Goal: Transaction & Acquisition: Purchase product/service

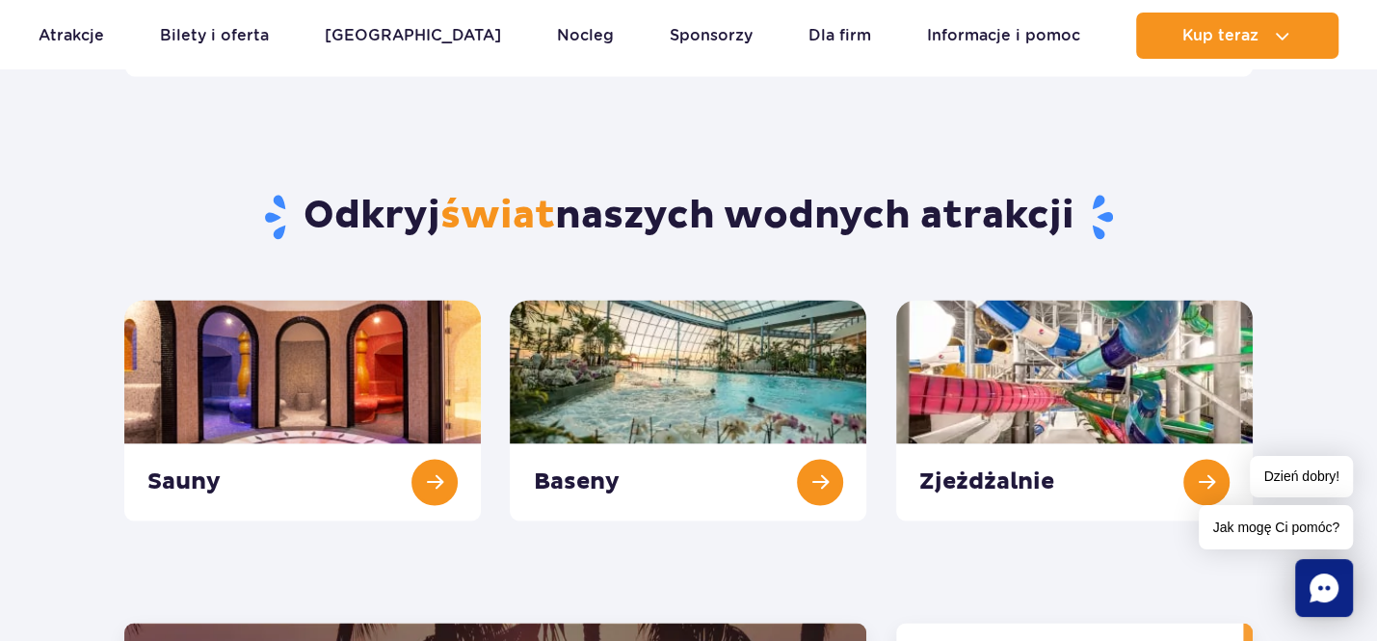
scroll to position [1927, 0]
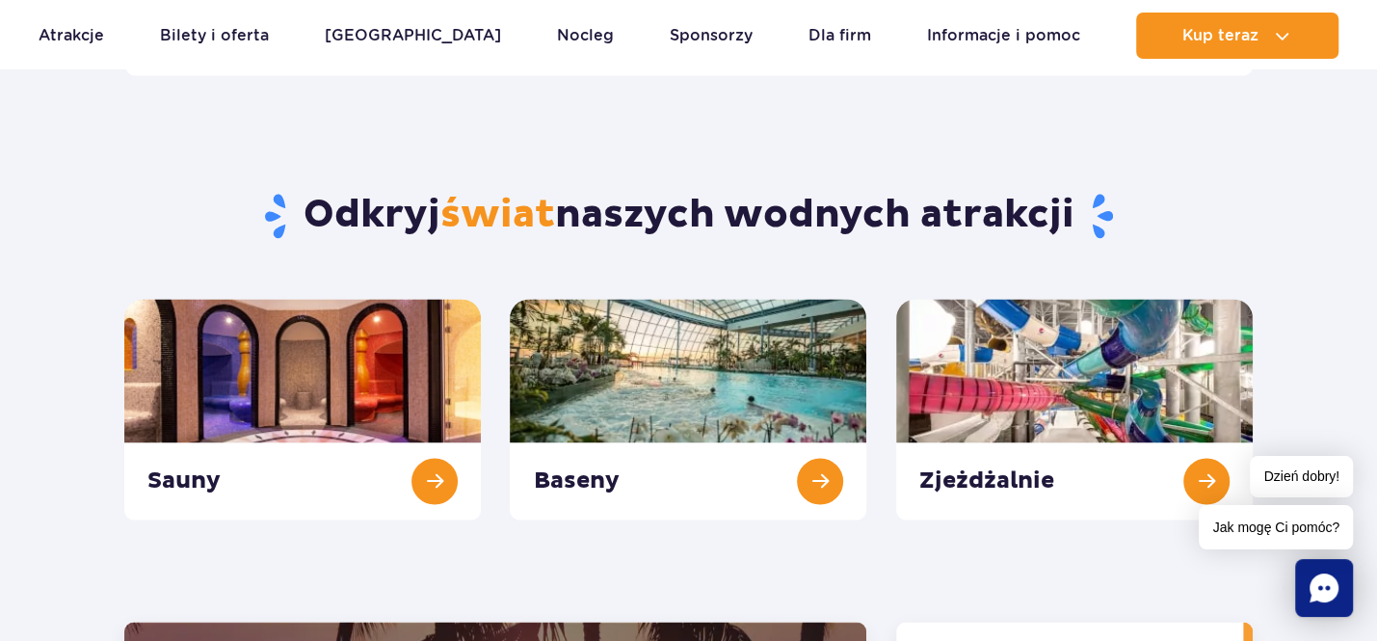
click at [221, 29] on link "Bilety i oferta" at bounding box center [214, 36] width 109 height 46
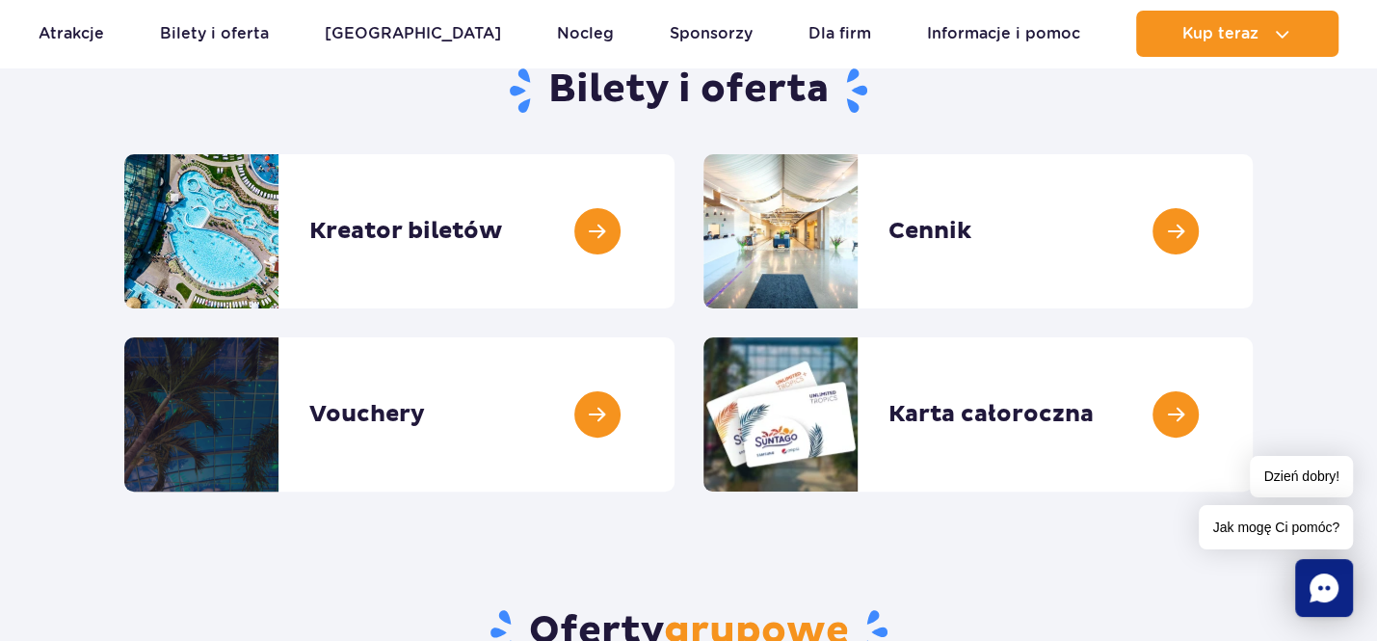
scroll to position [228, 0]
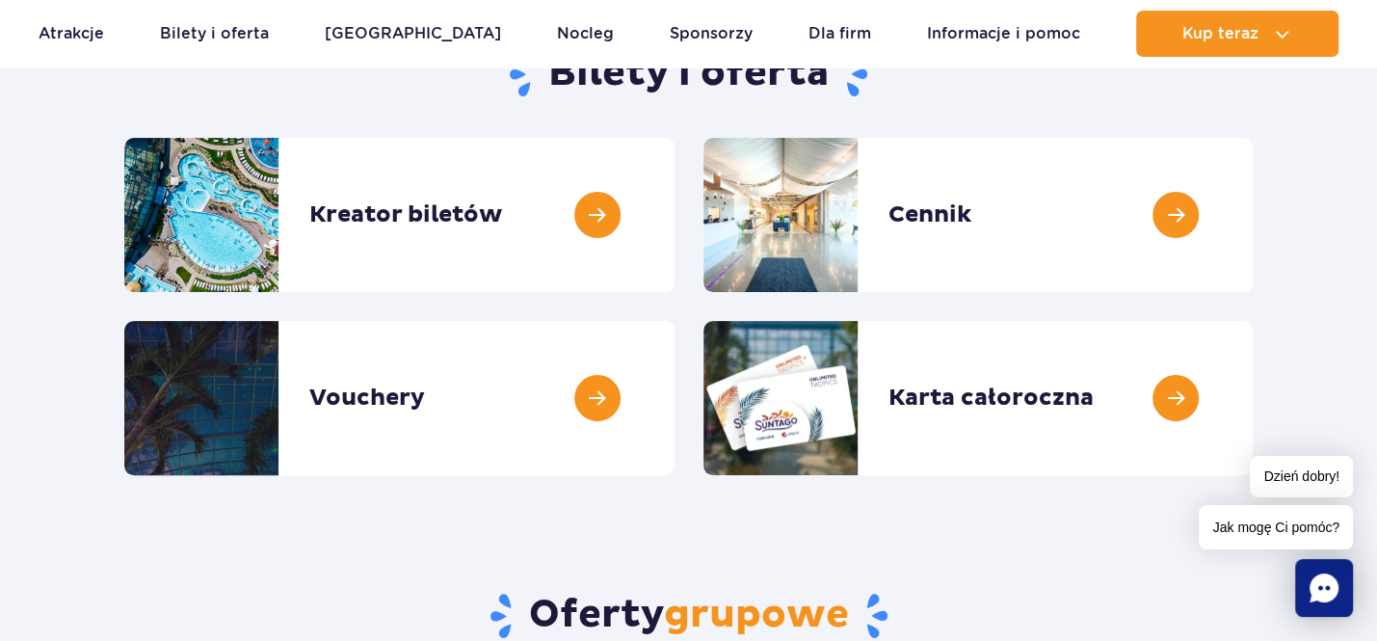
click at [674, 206] on link at bounding box center [674, 215] width 0 height 154
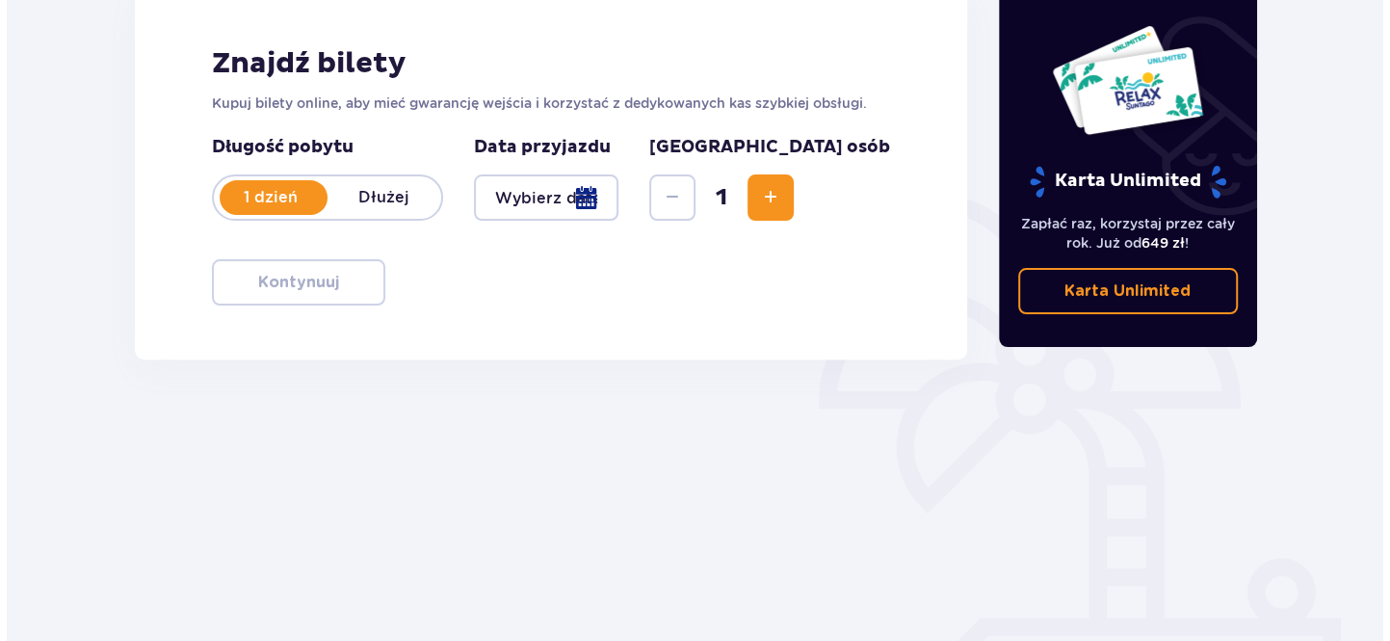
scroll to position [289, 0]
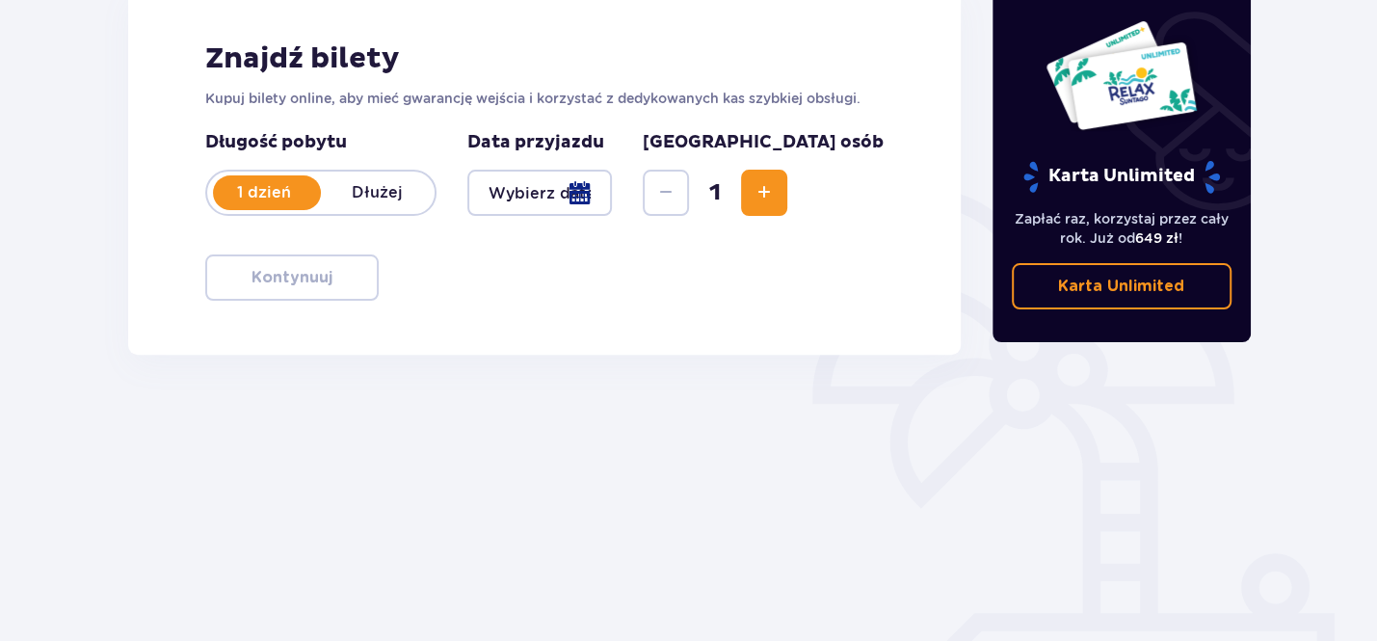
click at [613, 185] on div at bounding box center [539, 193] width 145 height 46
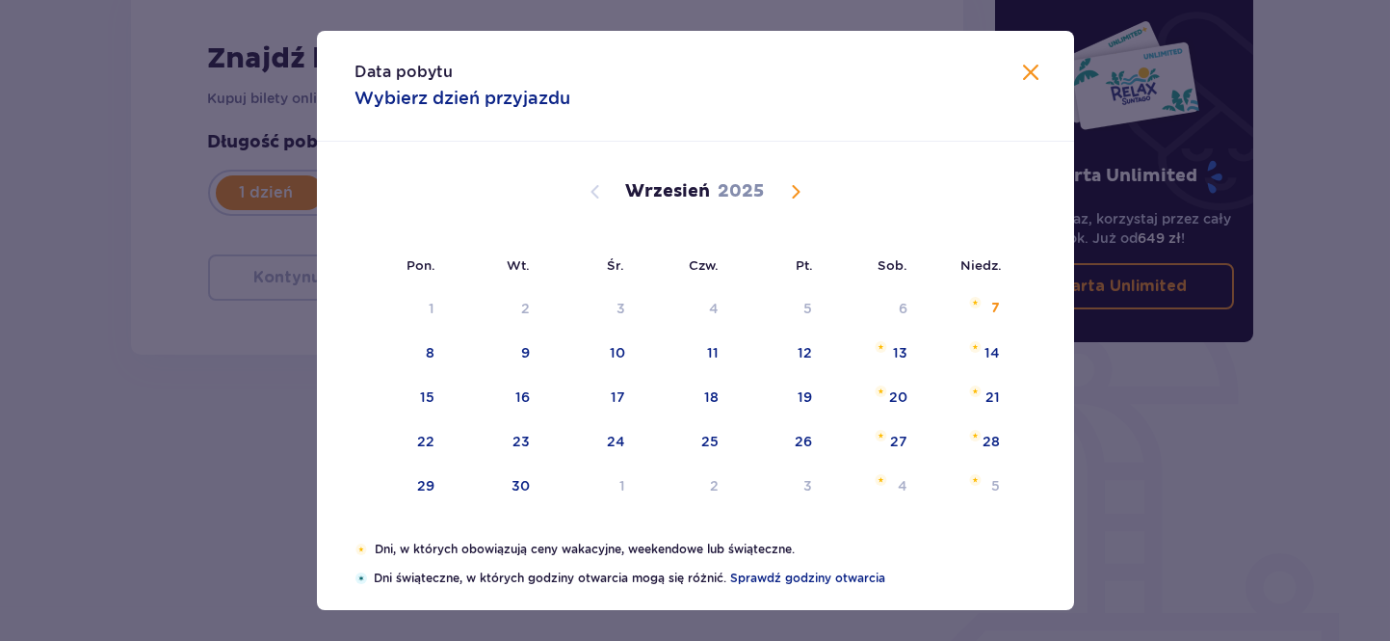
click at [979, 296] on div "7" at bounding box center [967, 309] width 93 height 42
click at [987, 297] on div "7" at bounding box center [967, 309] width 93 height 42
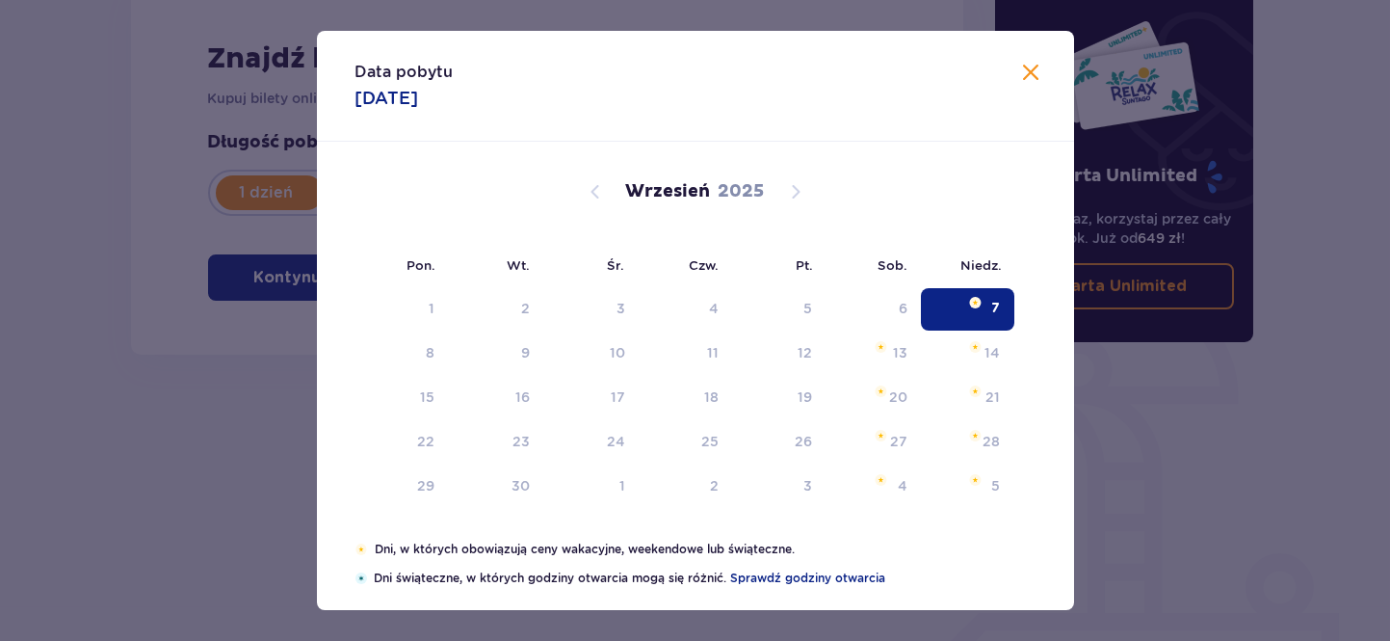
type input "[DATE]"
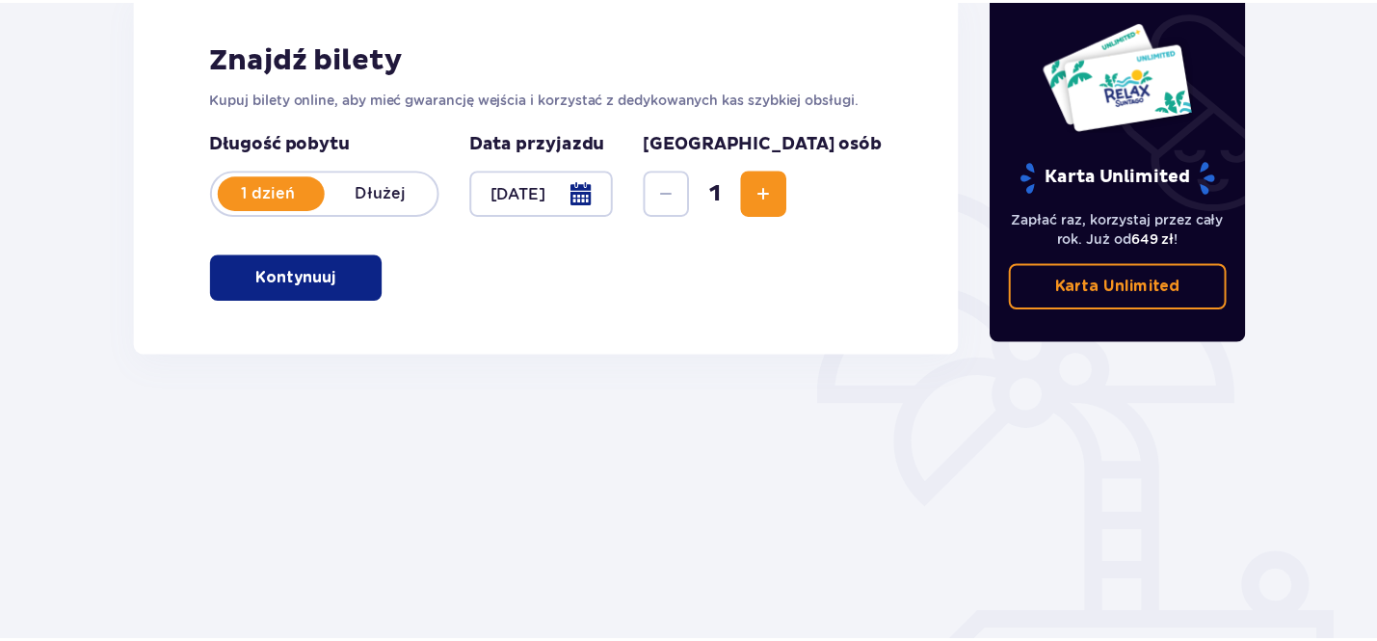
scroll to position [340, 0]
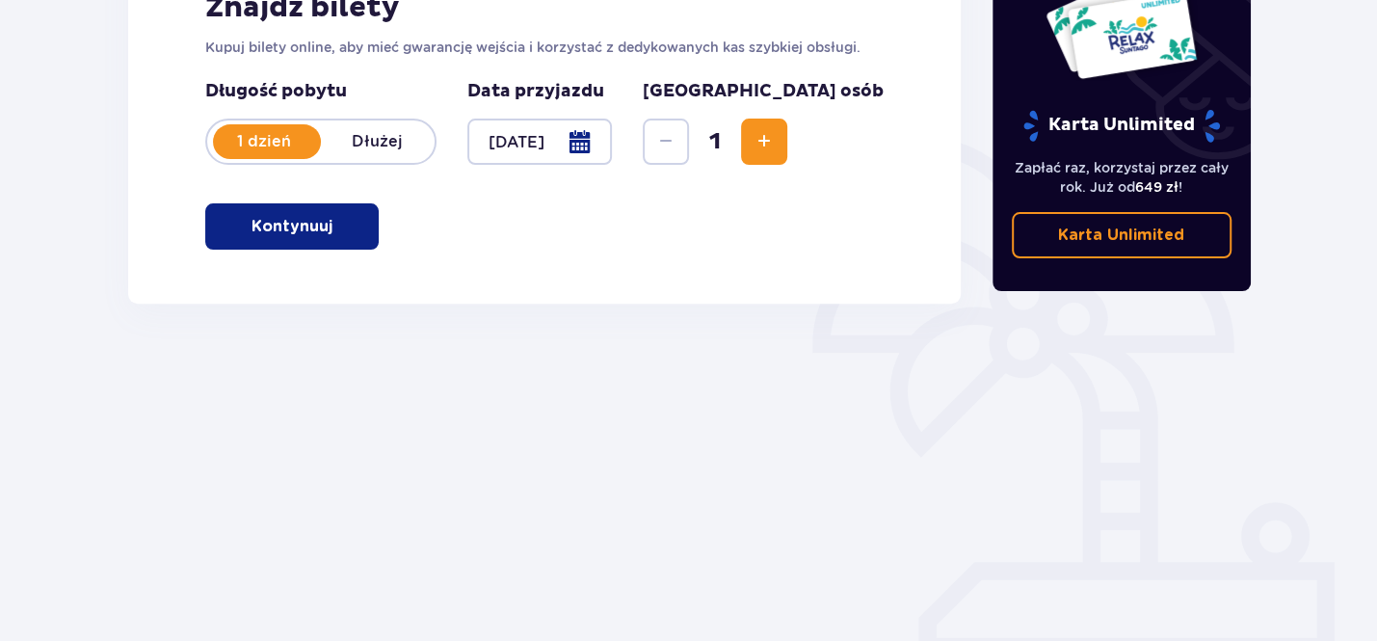
click at [776, 142] on span "Increase" at bounding box center [764, 141] width 23 height 23
click at [776, 146] on span "Increase" at bounding box center [764, 141] width 23 height 23
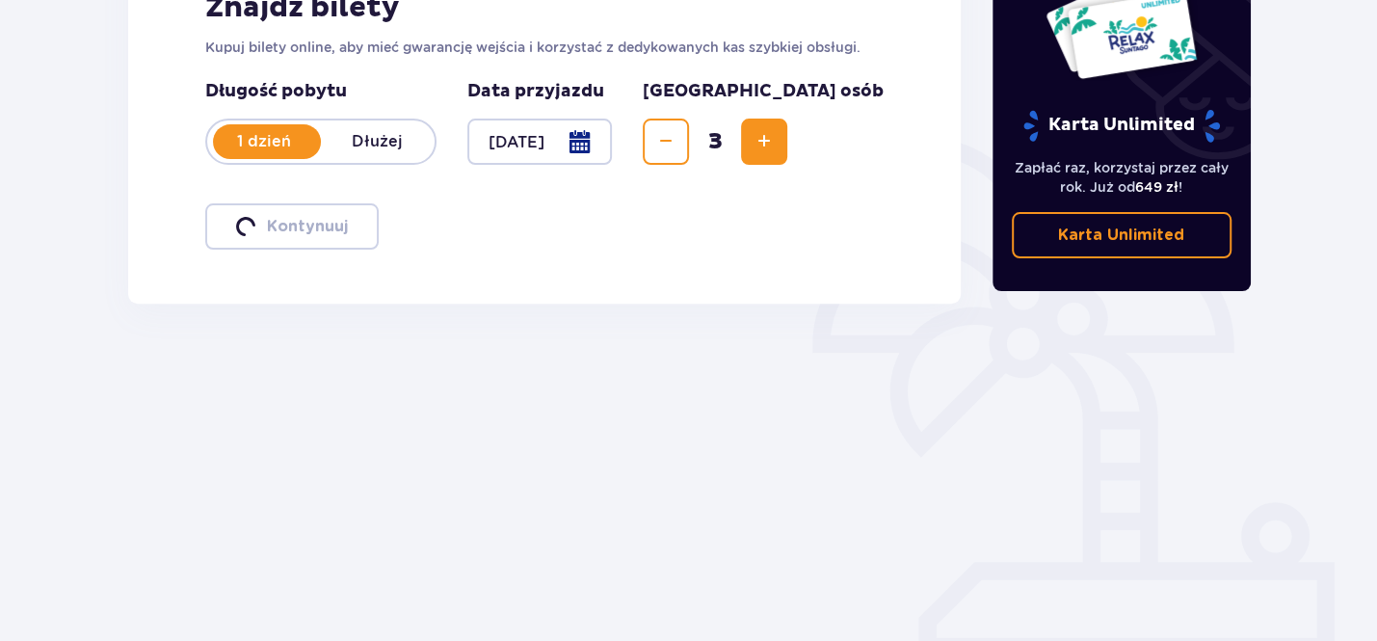
click at [776, 143] on span "Increase" at bounding box center [764, 141] width 23 height 23
click at [776, 145] on span "Increase" at bounding box center [764, 141] width 23 height 23
click at [776, 142] on span "Increase" at bounding box center [764, 141] width 23 height 23
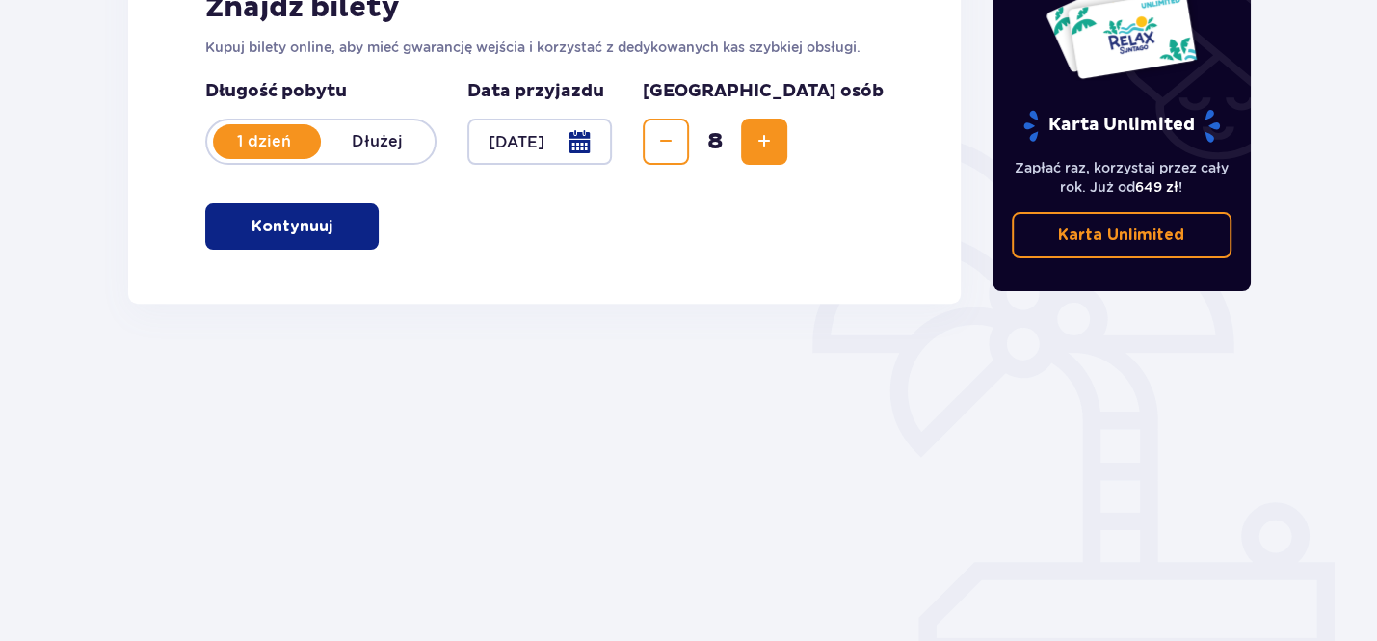
click at [776, 144] on span "Increase" at bounding box center [764, 141] width 23 height 23
click at [325, 229] on span "button" at bounding box center [336, 226] width 23 height 23
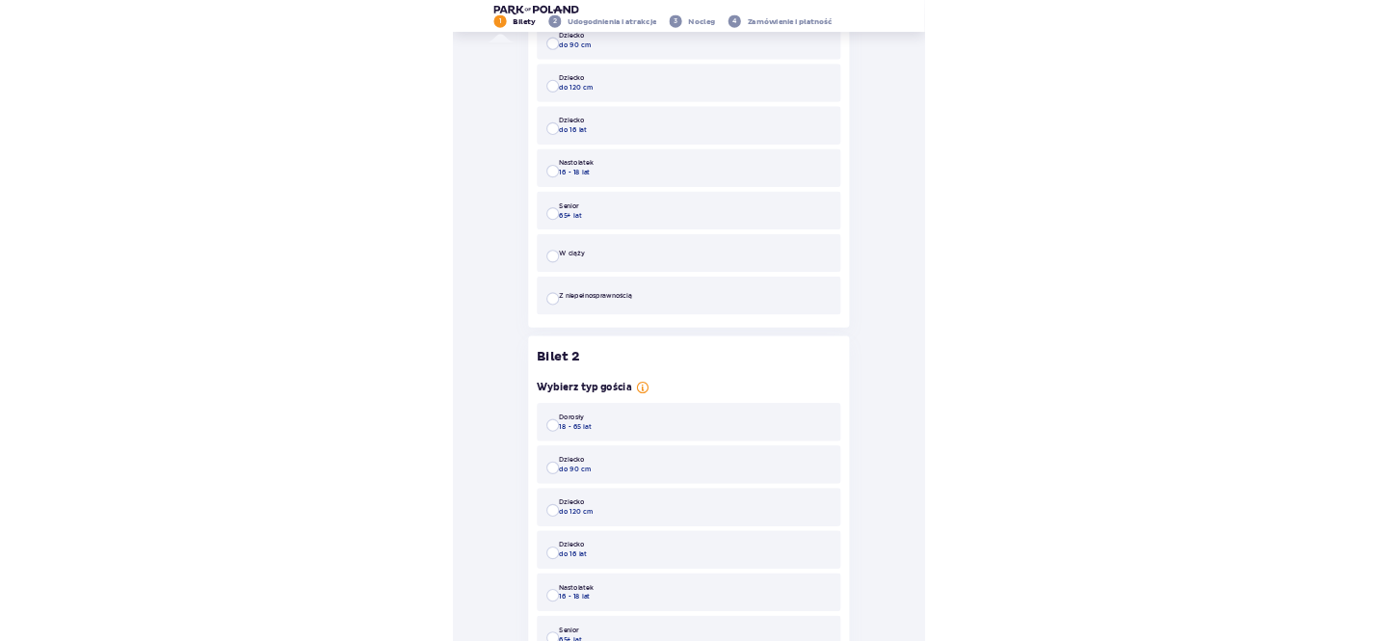
scroll to position [0, 0]
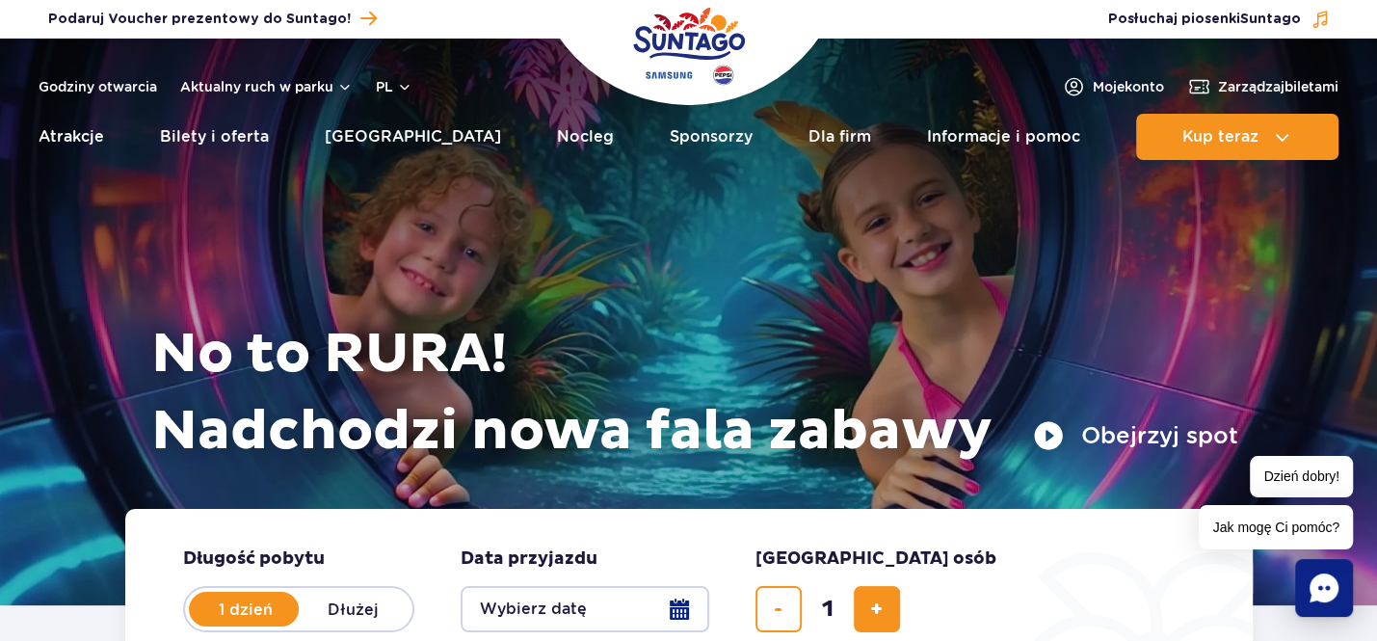
click at [231, 139] on link "Bilety i oferta" at bounding box center [214, 137] width 109 height 46
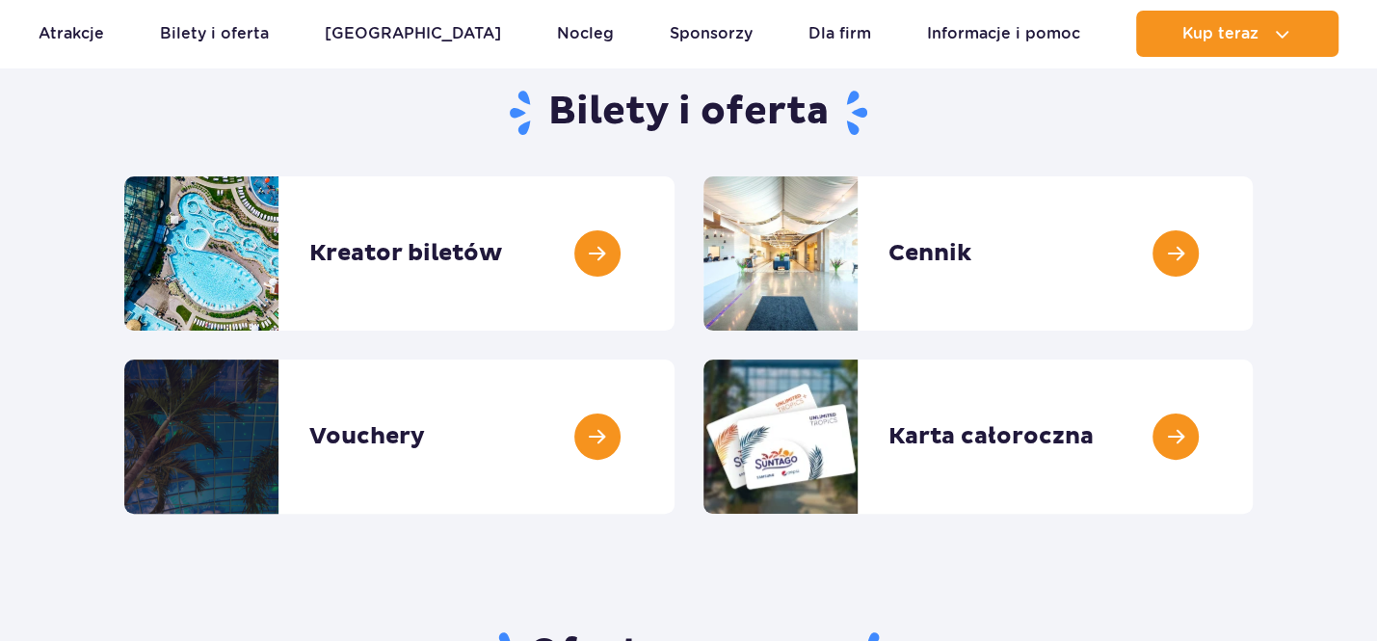
scroll to position [191, 0]
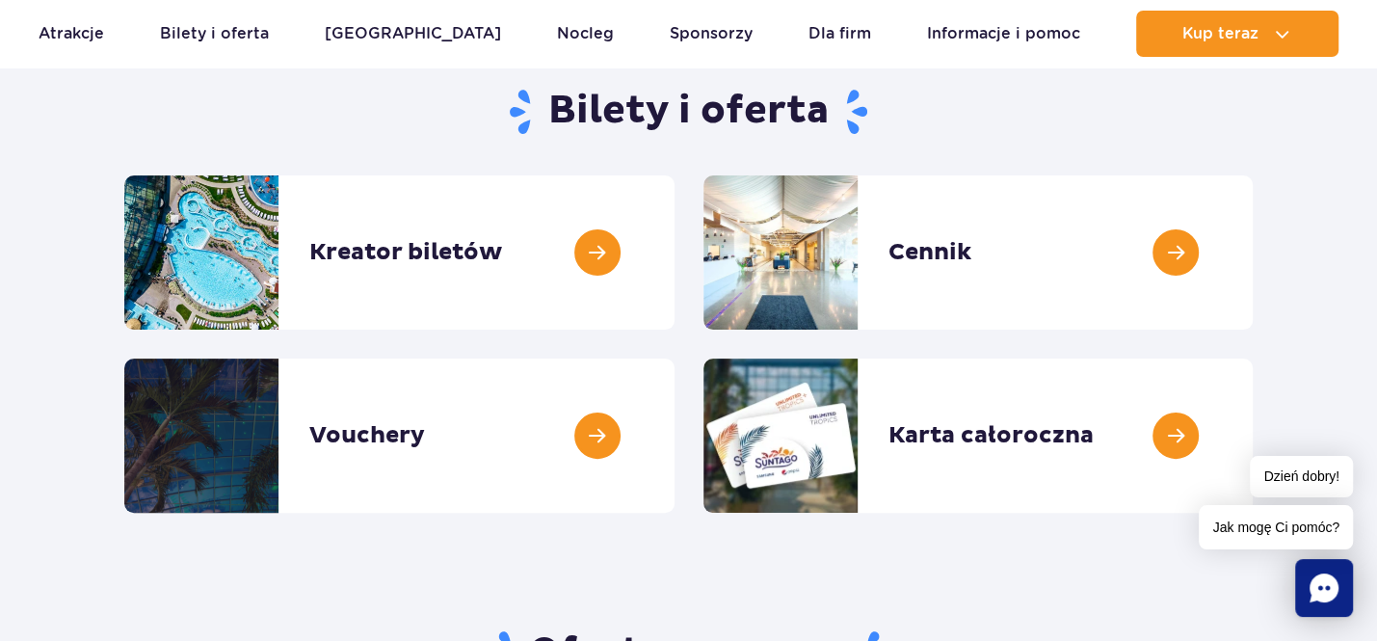
click at [1253, 250] on link at bounding box center [1253, 252] width 0 height 154
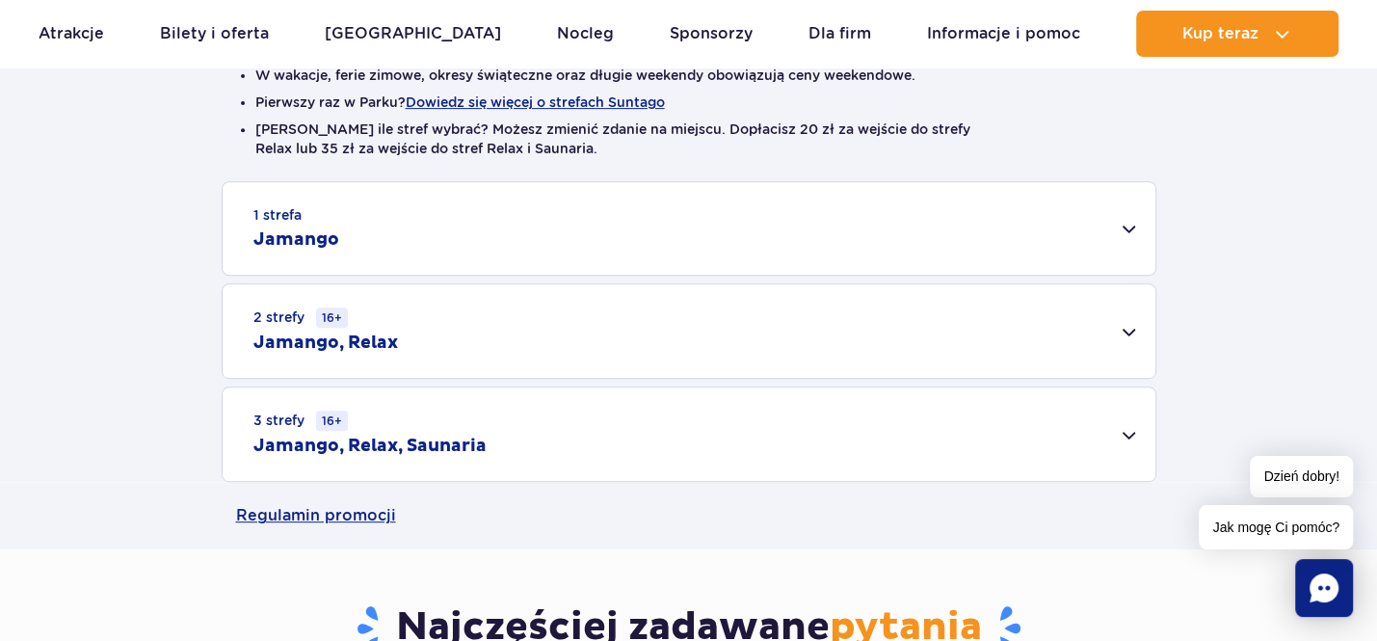
scroll to position [536, 0]
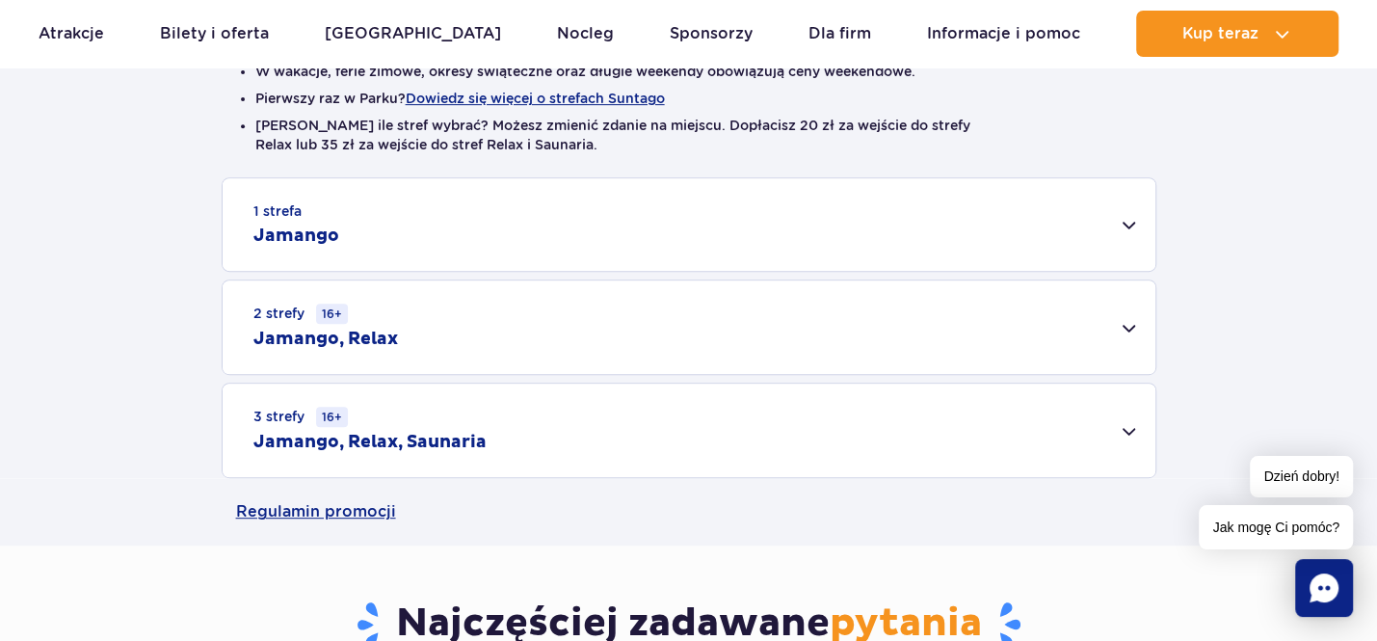
click at [958, 235] on div "1 strefa Jamango" at bounding box center [689, 224] width 933 height 92
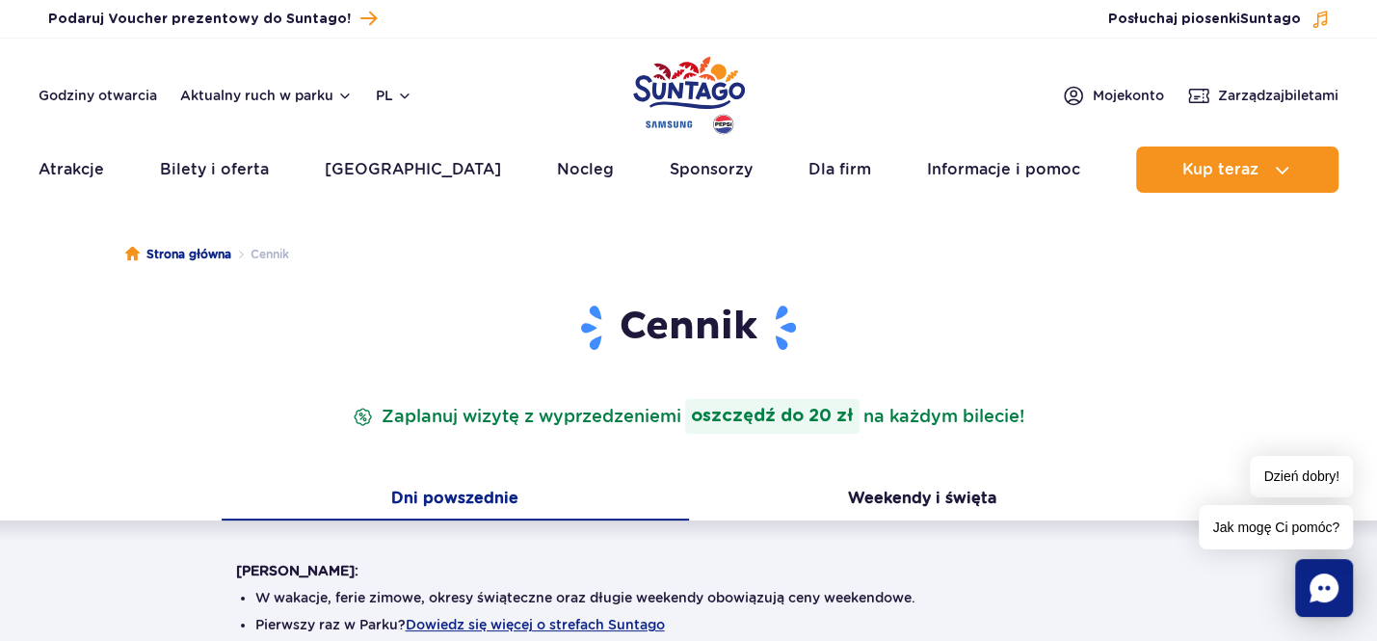
scroll to position [0, 0]
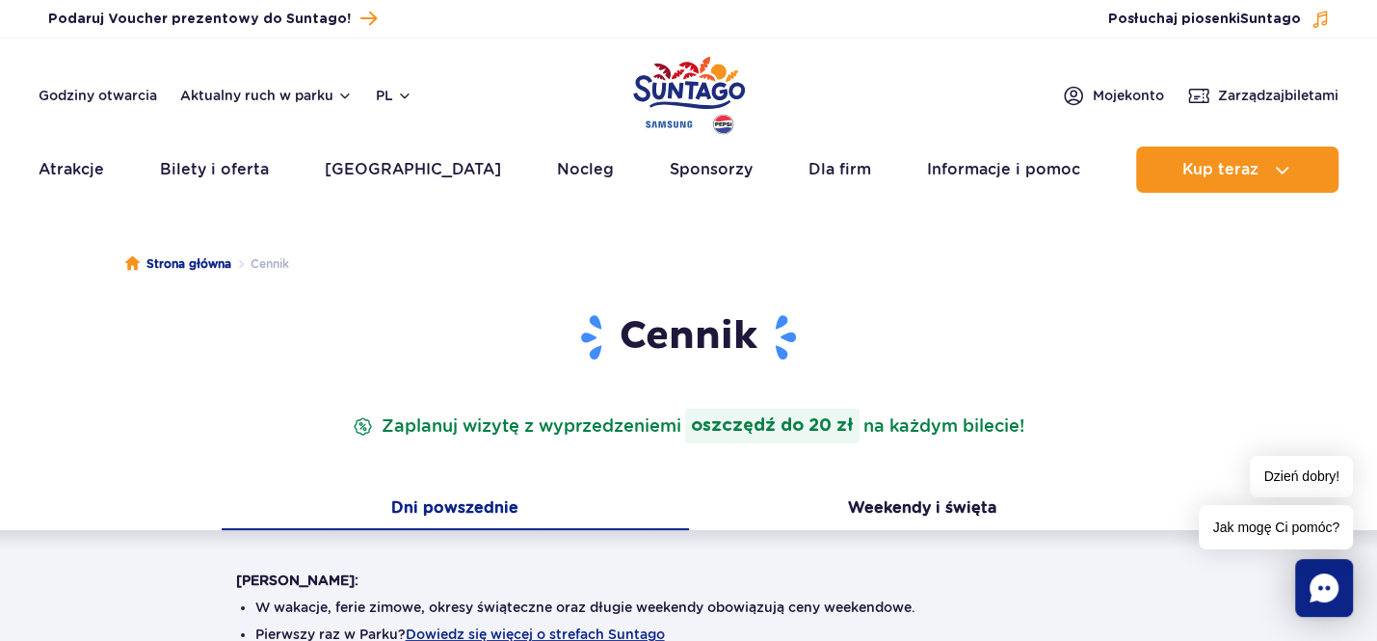
click at [235, 173] on link "Bilety i oferta" at bounding box center [214, 169] width 109 height 46
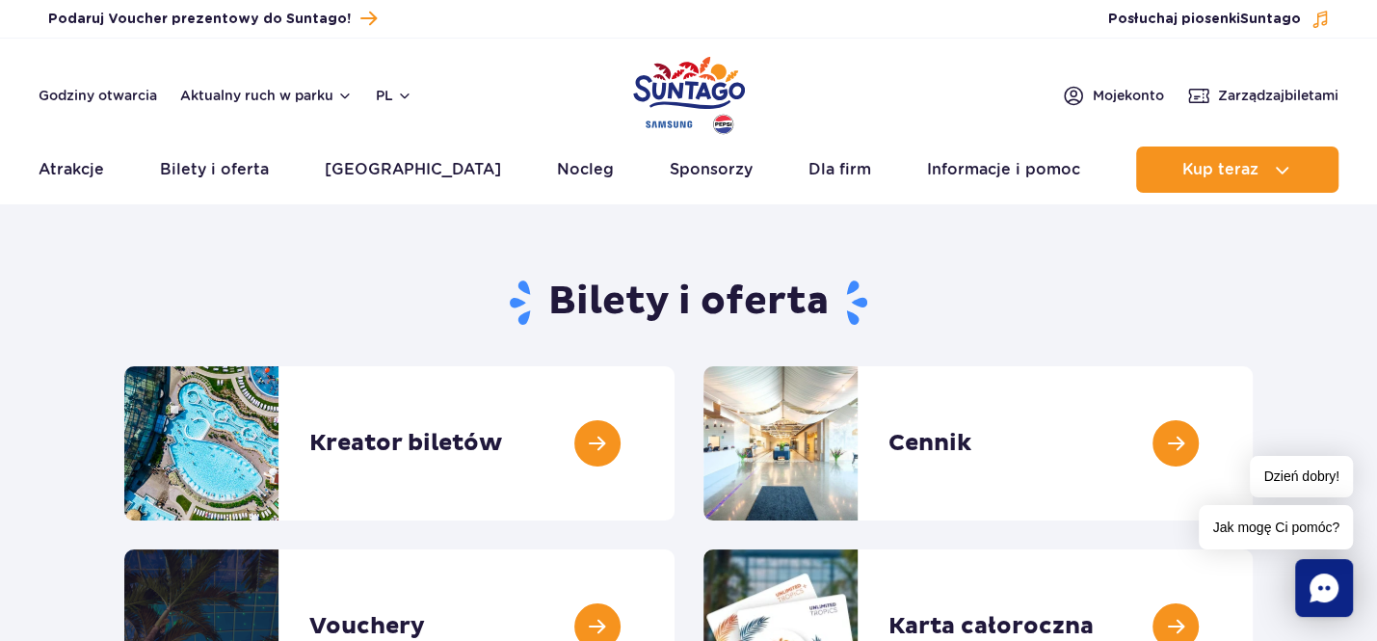
click at [674, 441] on link at bounding box center [674, 443] width 0 height 154
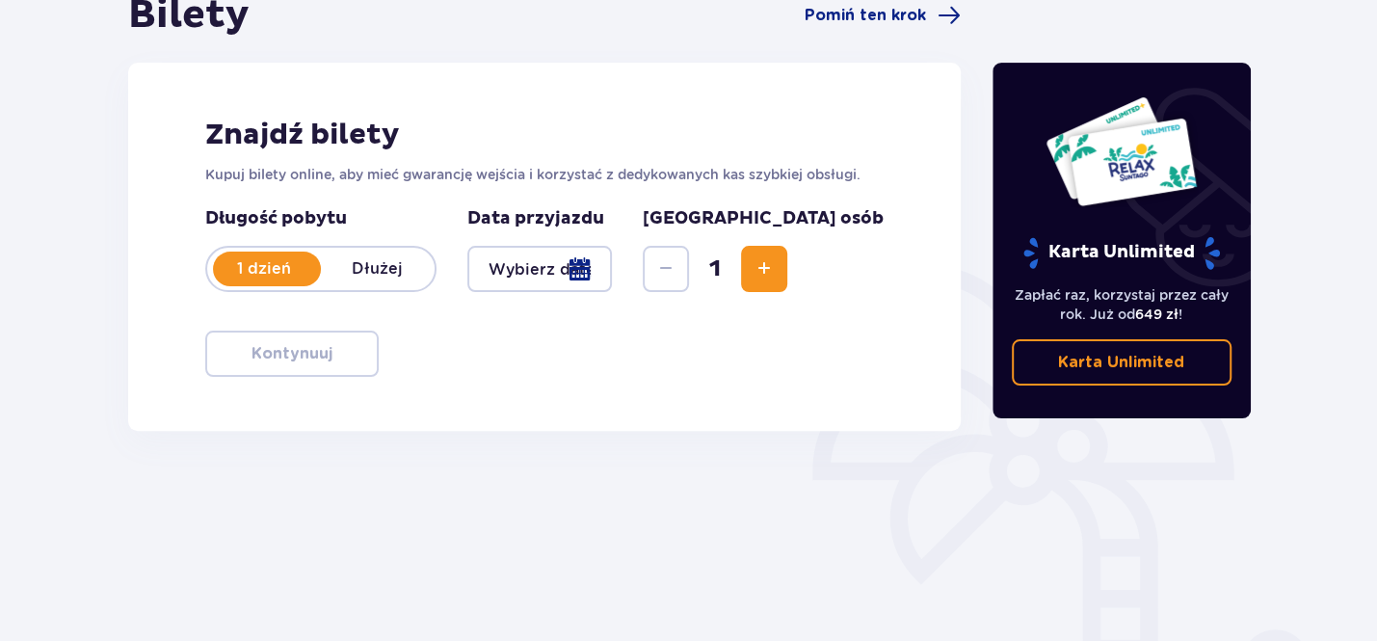
scroll to position [217, 0]
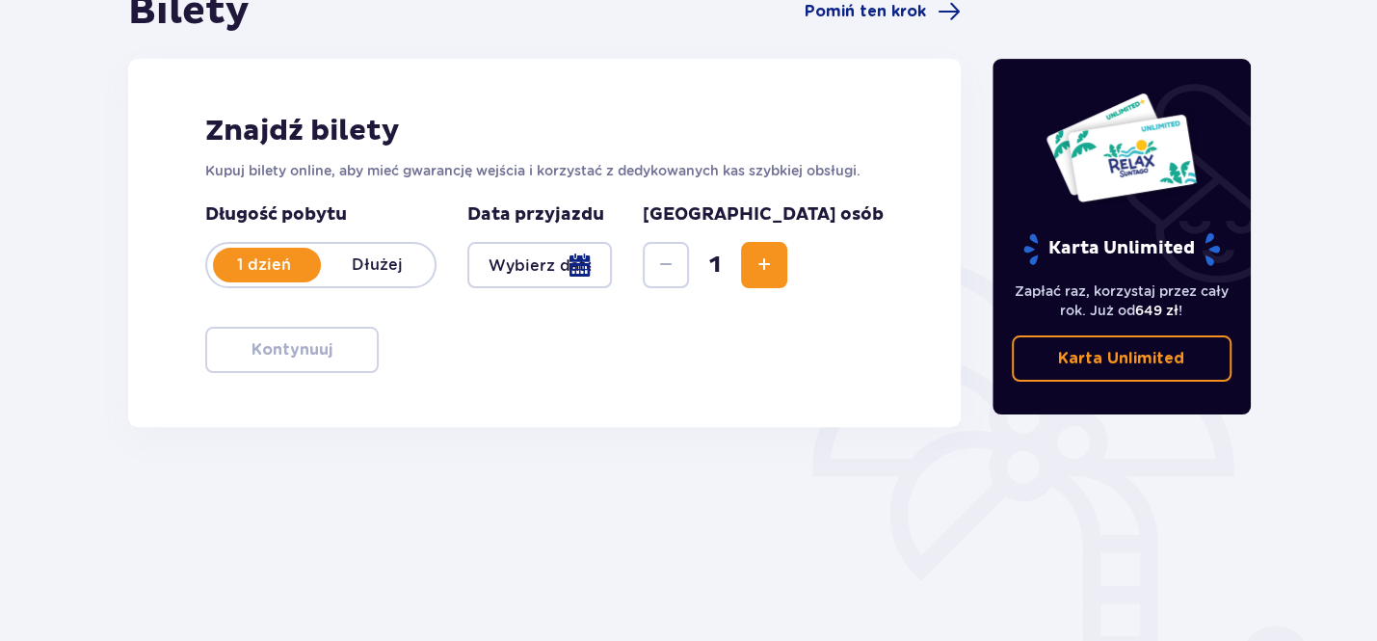
click at [613, 268] on div at bounding box center [539, 265] width 145 height 46
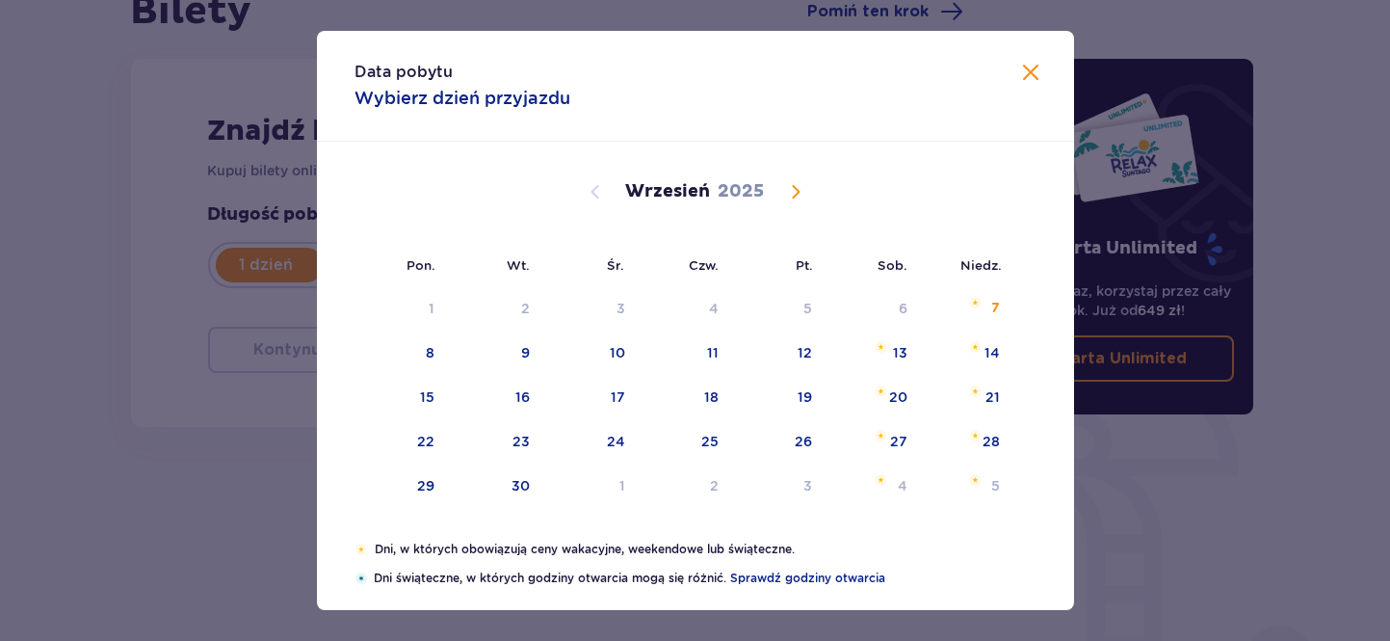
click at [994, 305] on div "7" at bounding box center [996, 308] width 9 height 19
click at [984, 302] on div "7" at bounding box center [967, 309] width 93 height 42
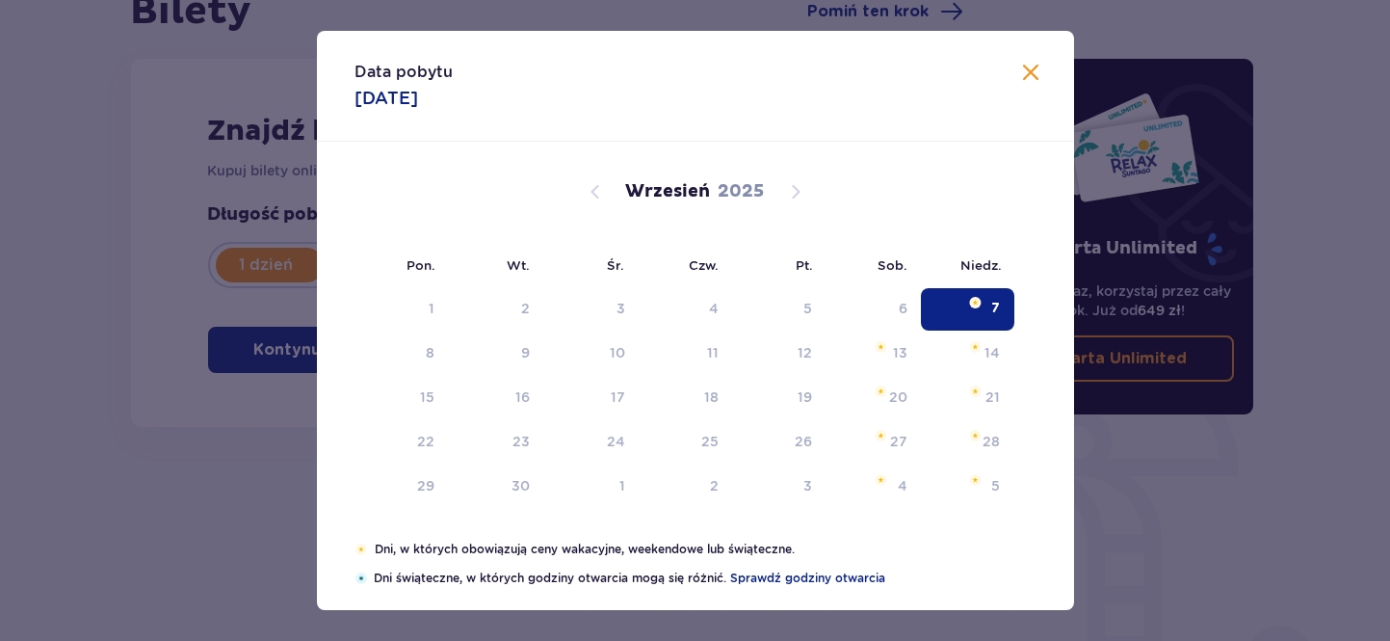
type input "07.09.25"
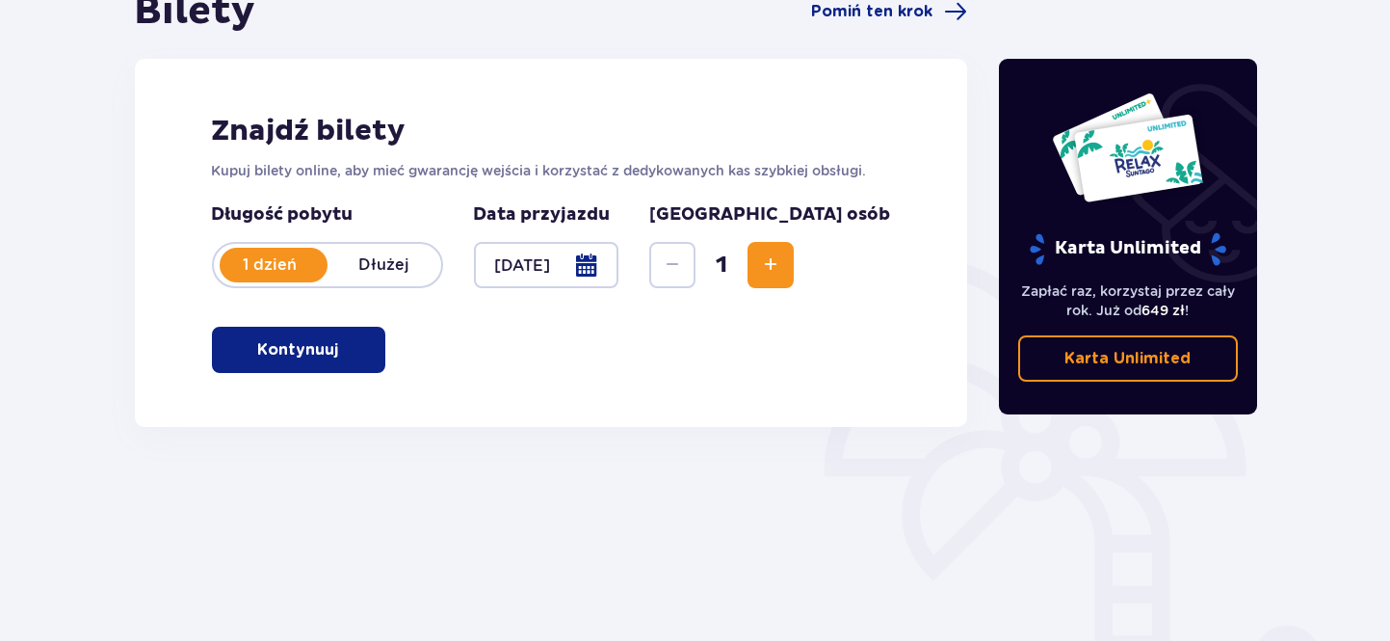
click at [1052, 76] on div "Karta Unlimited Zapłać raz, korzystaj przez cały rok. Już od 649 zł ! Karta Unl…" at bounding box center [1128, 237] width 258 height 356
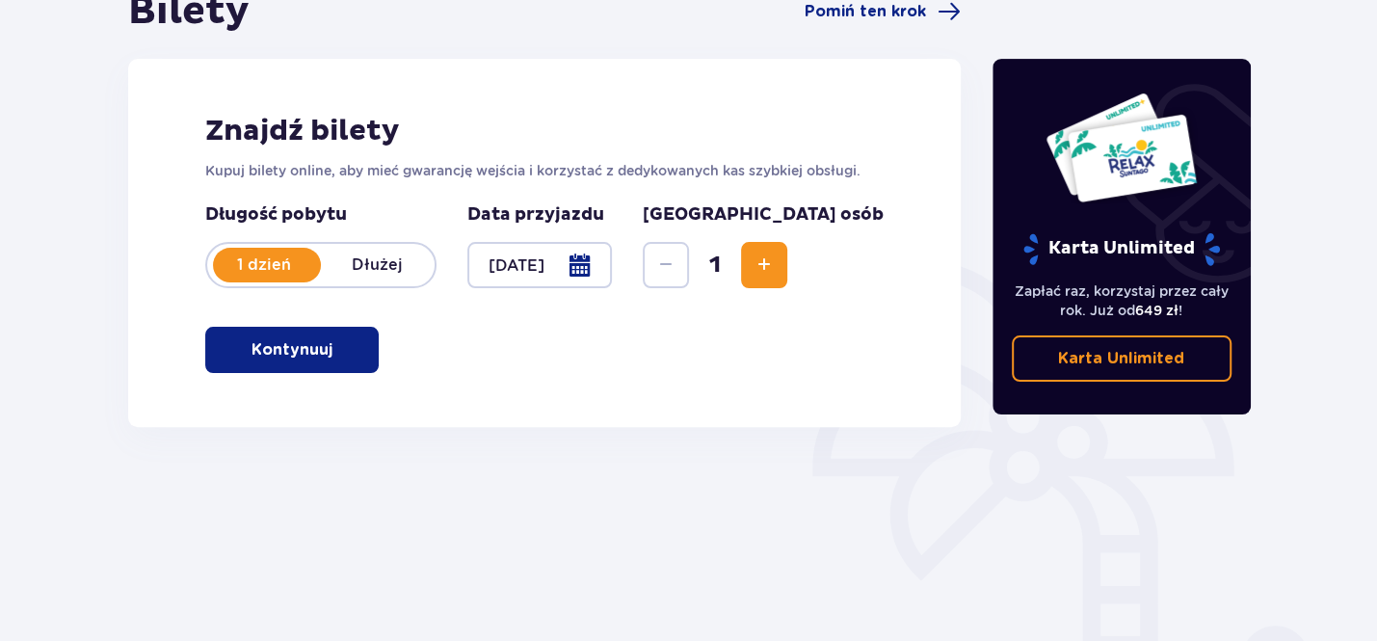
click at [776, 265] on span "Increase" at bounding box center [764, 264] width 23 height 23
click at [787, 251] on button "Increase" at bounding box center [764, 265] width 46 height 46
click at [776, 264] on span "Increase" at bounding box center [764, 264] width 23 height 23
click at [776, 268] on span "Increase" at bounding box center [764, 264] width 23 height 23
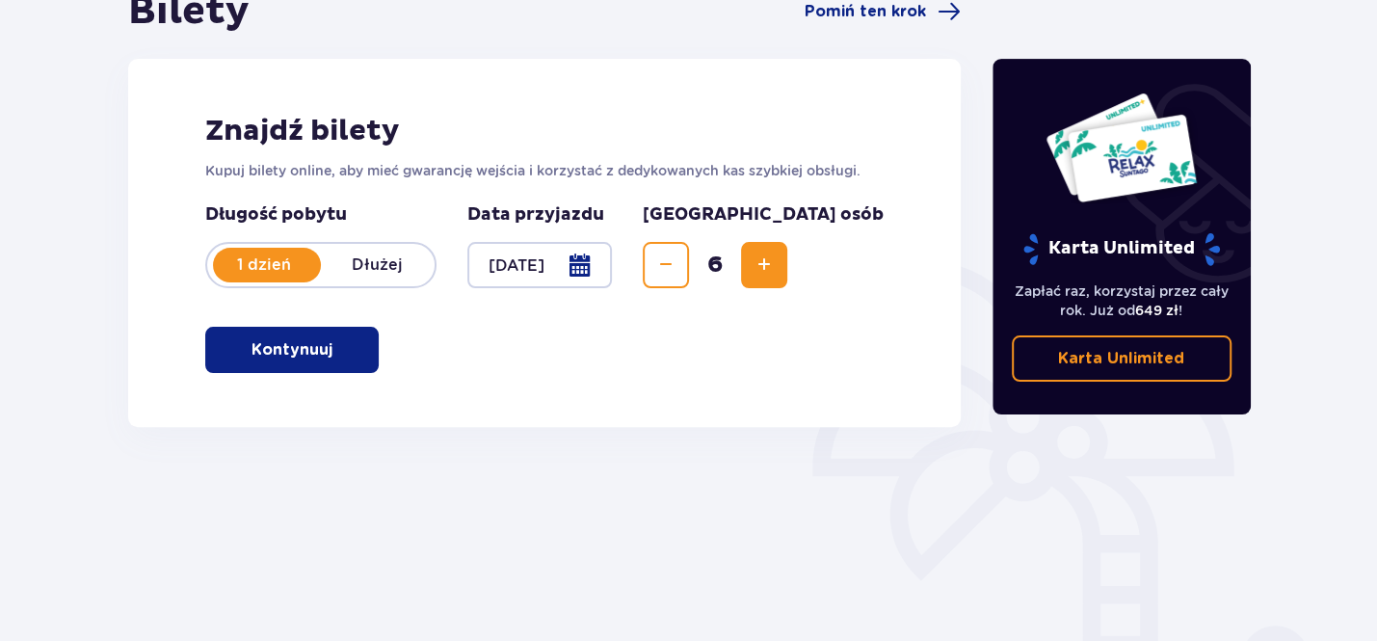
click at [776, 267] on span "Increase" at bounding box center [764, 264] width 23 height 23
click at [776, 264] on span "Increase" at bounding box center [764, 264] width 23 height 23
click at [294, 356] on p "Kontynuuj" at bounding box center [291, 349] width 81 height 21
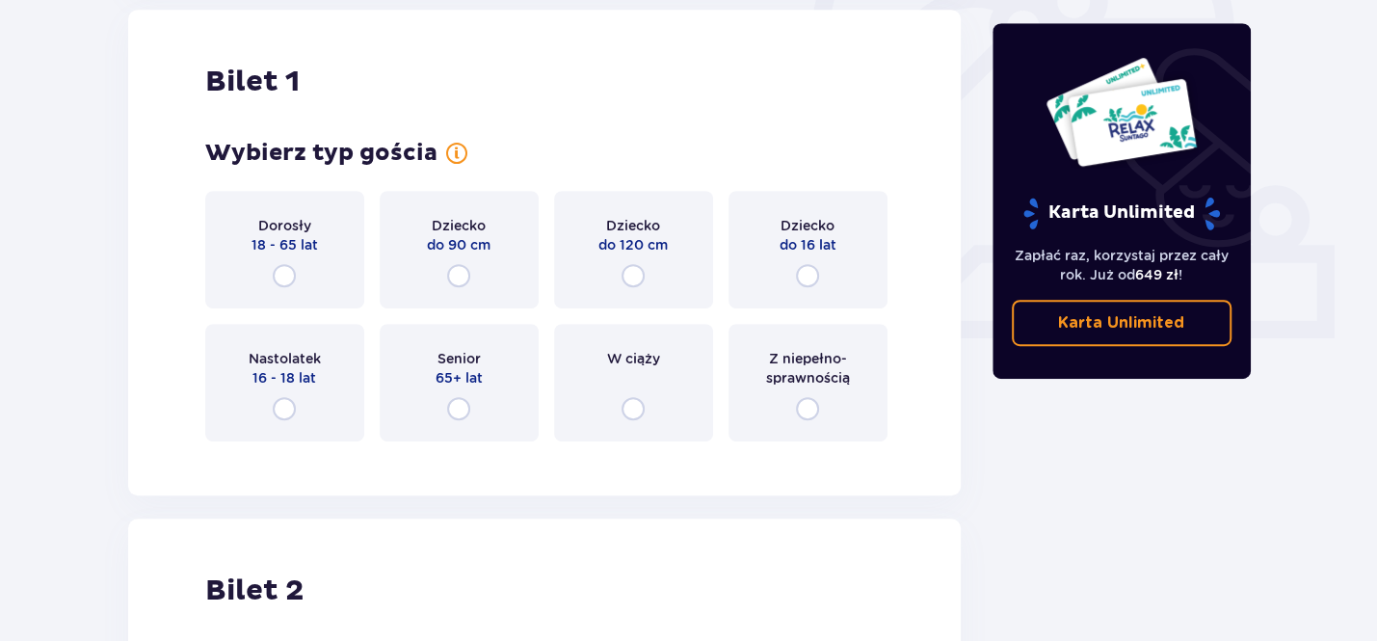
scroll to position [662, 0]
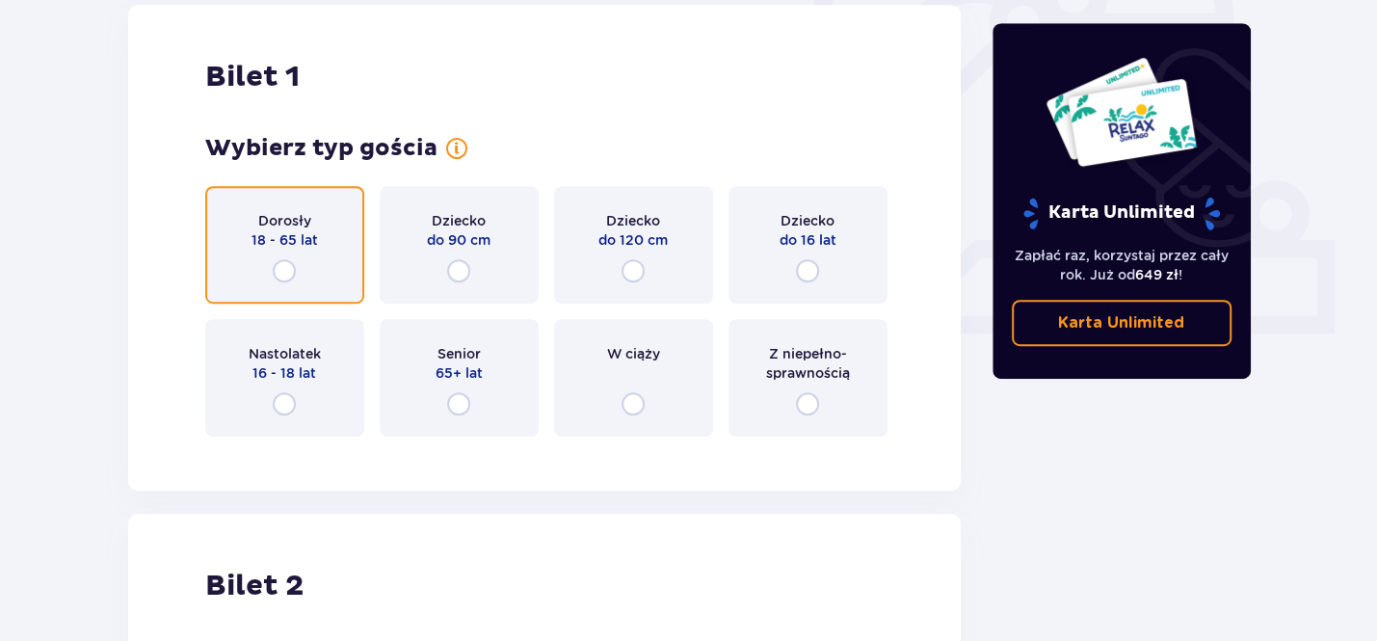
click at [285, 262] on input "radio" at bounding box center [284, 270] width 23 height 23
radio input "true"
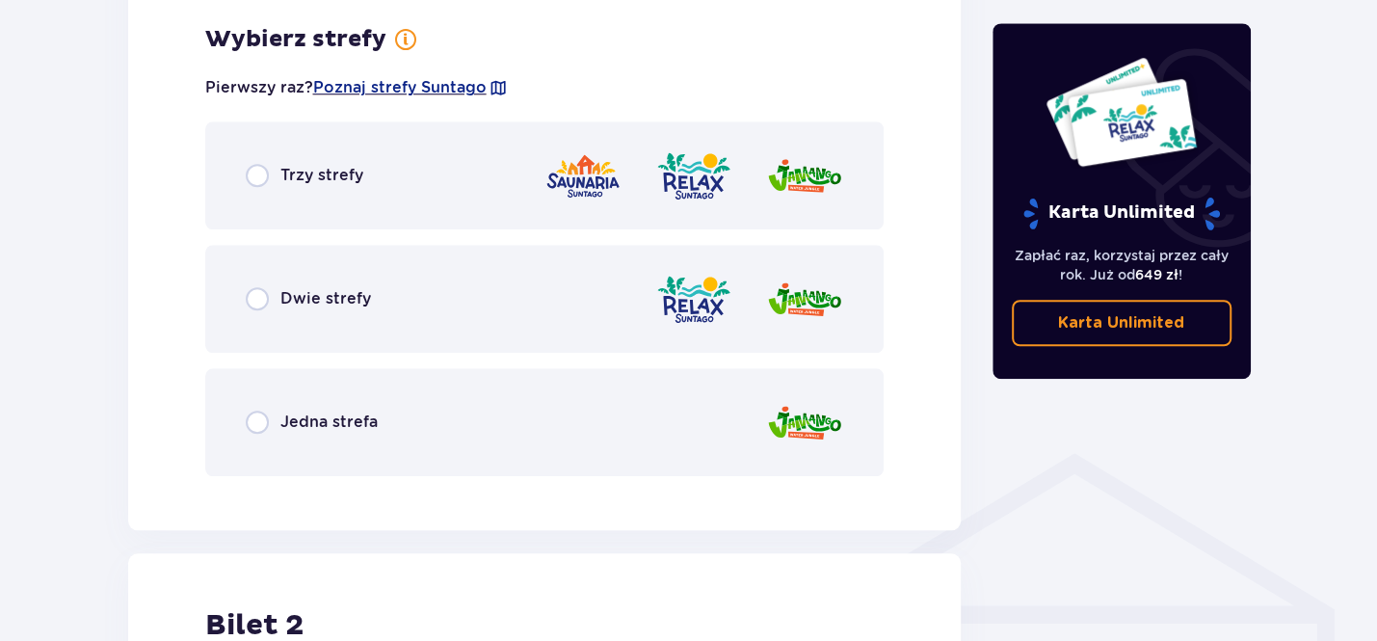
scroll to position [1113, 0]
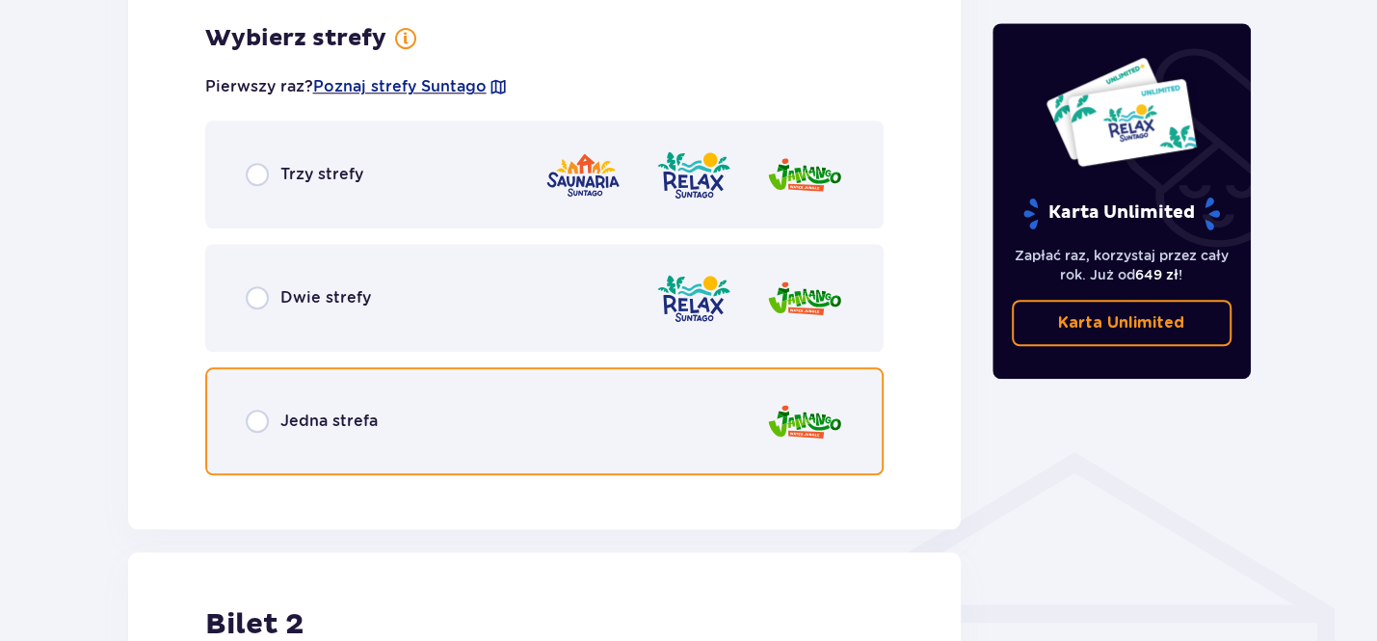
click at [262, 415] on input "radio" at bounding box center [257, 421] width 23 height 23
radio input "true"
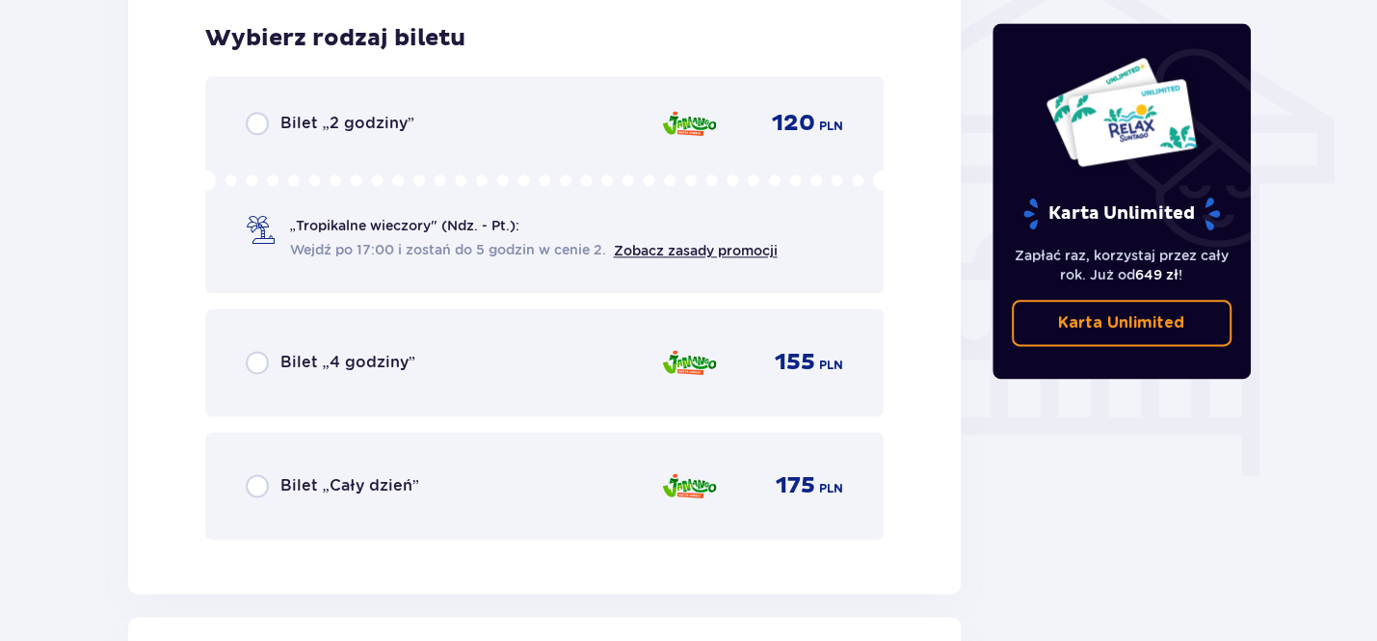
scroll to position [1602, 0]
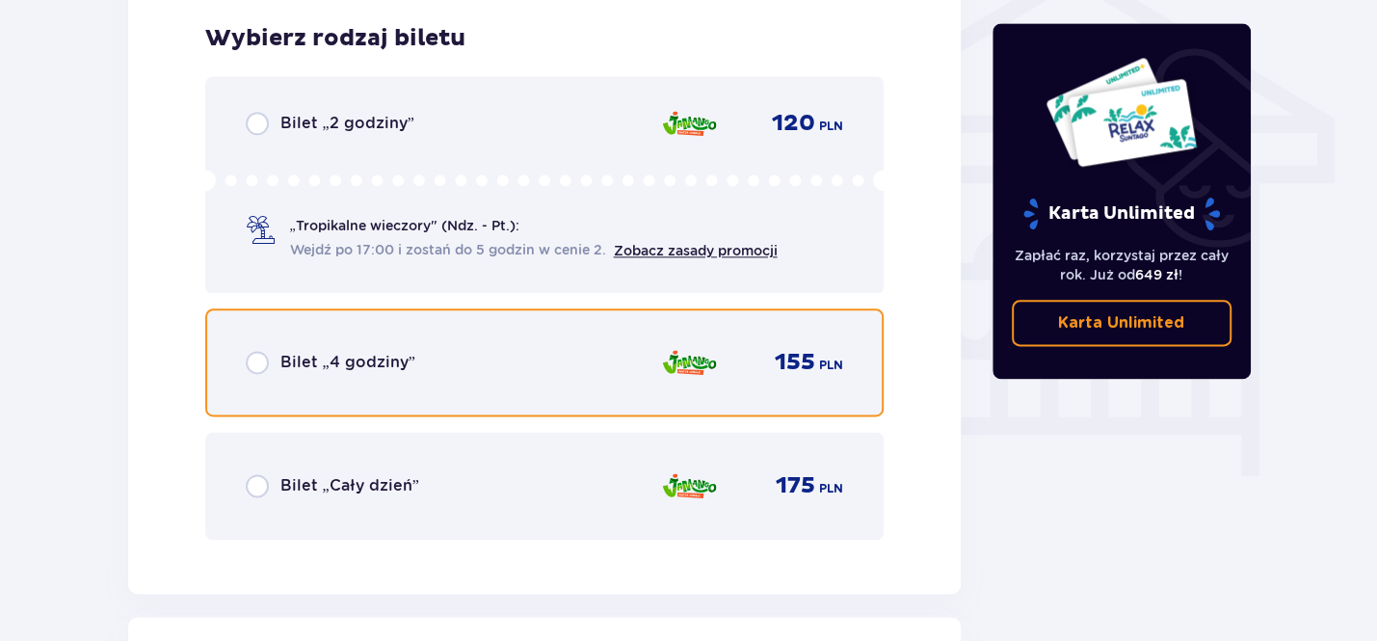
click at [267, 366] on input "radio" at bounding box center [257, 362] width 23 height 23
radio input "true"
